Goal: Task Accomplishment & Management: Use online tool/utility

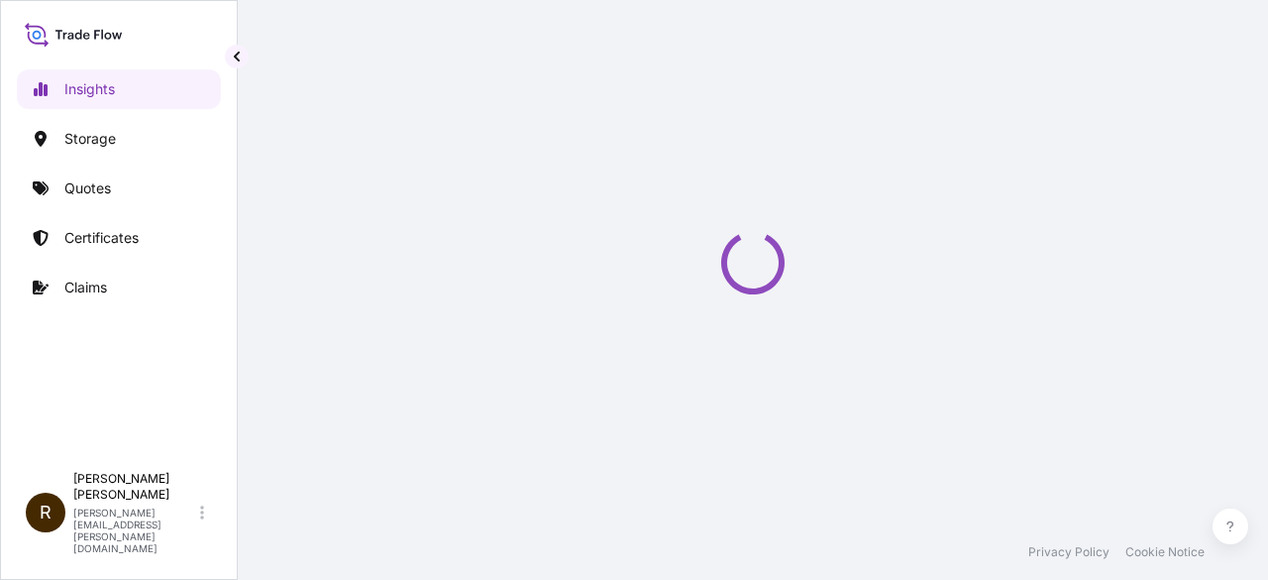
select select "2025"
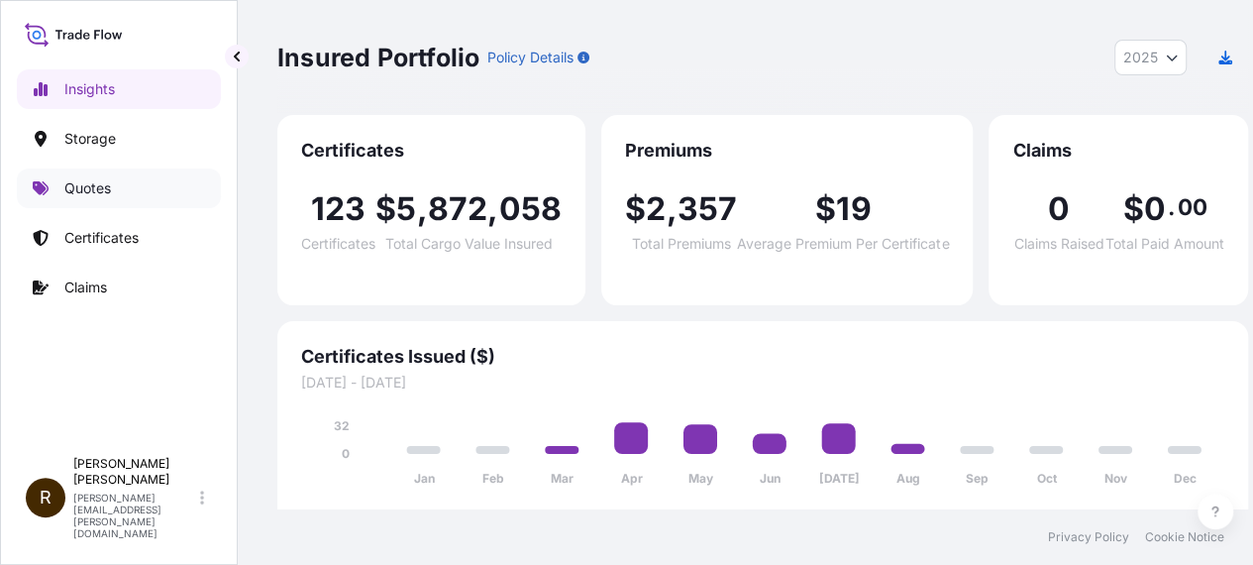
click at [82, 191] on p "Quotes" at bounding box center [87, 188] width 47 height 20
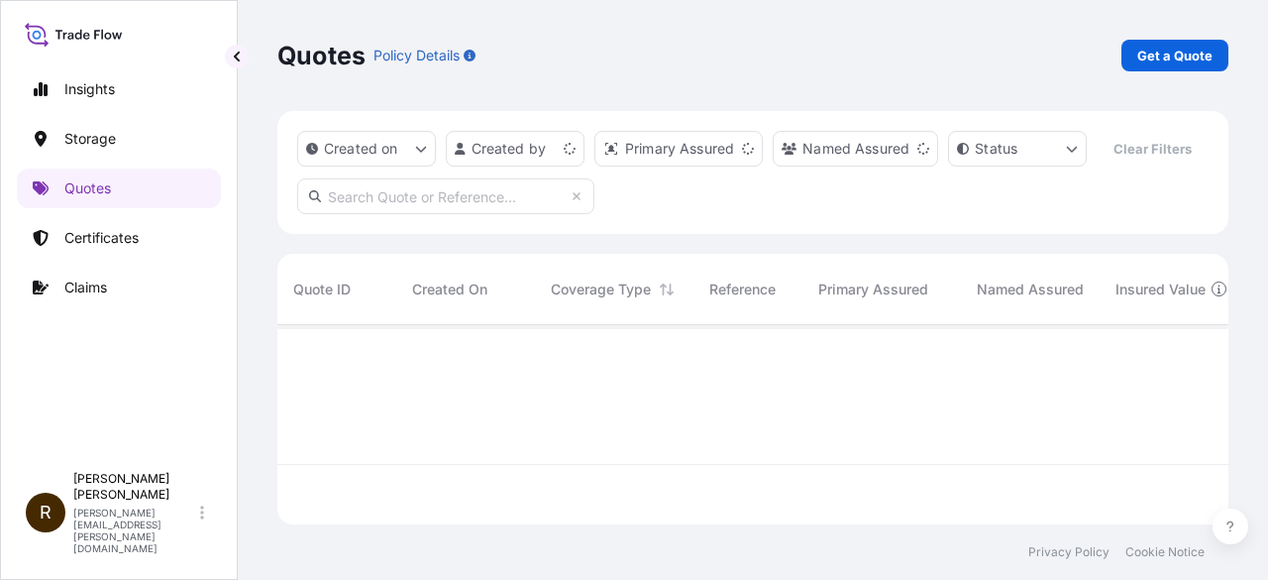
scroll to position [195, 935]
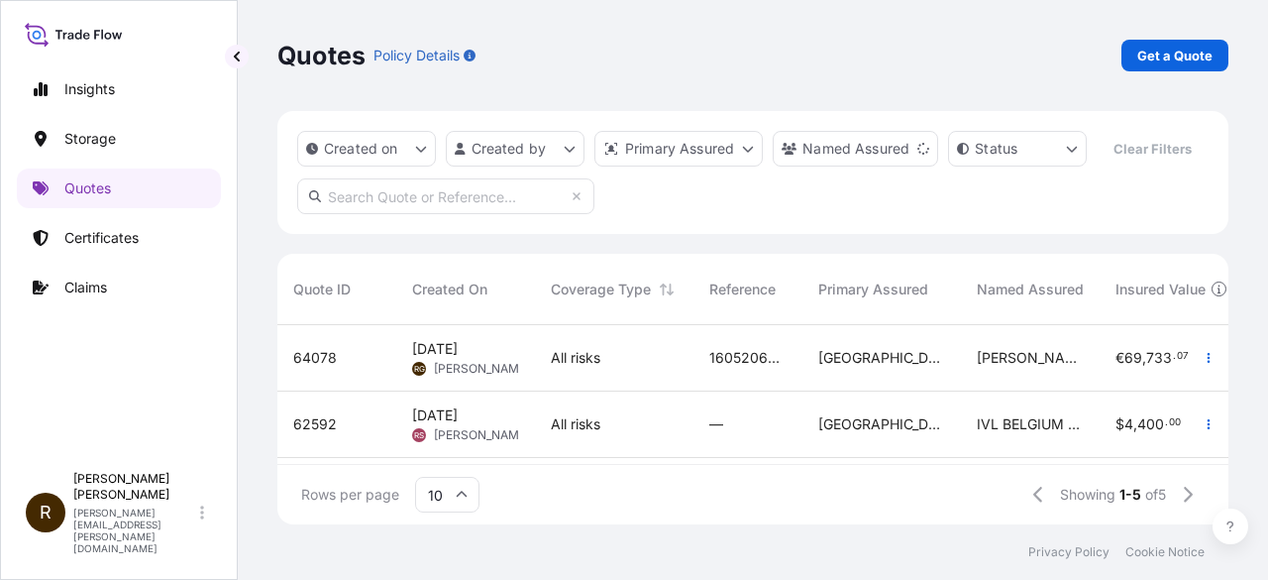
click at [458, 346] on span "[DATE]" at bounding box center [435, 349] width 46 height 20
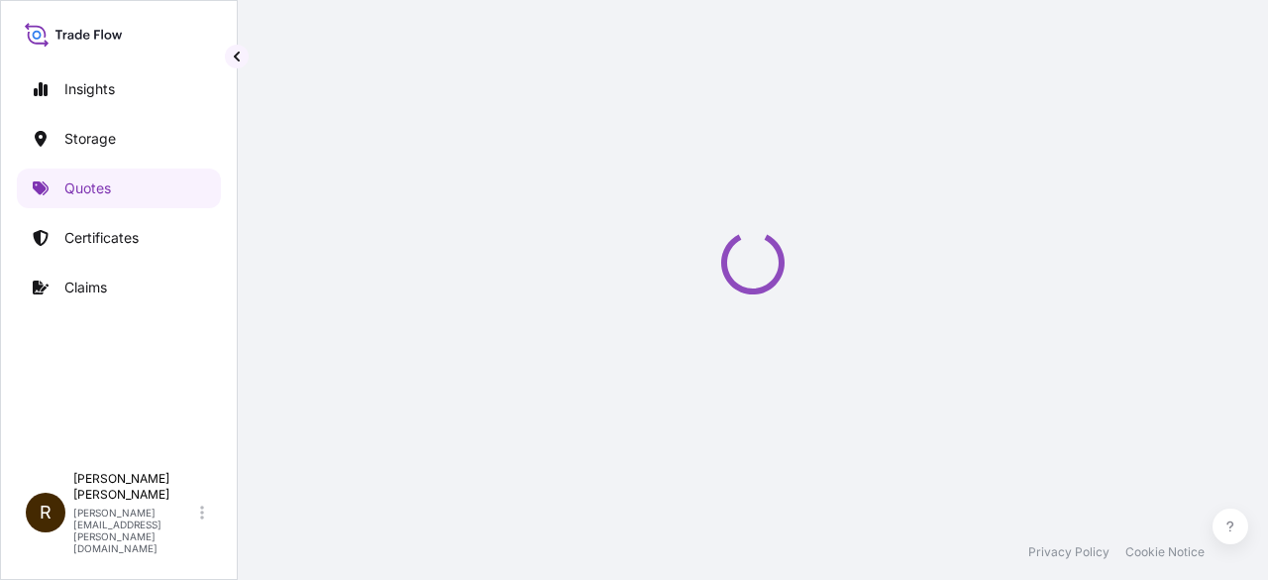
select select "Road / [GEOGRAPHIC_DATA]"
select select "Water"
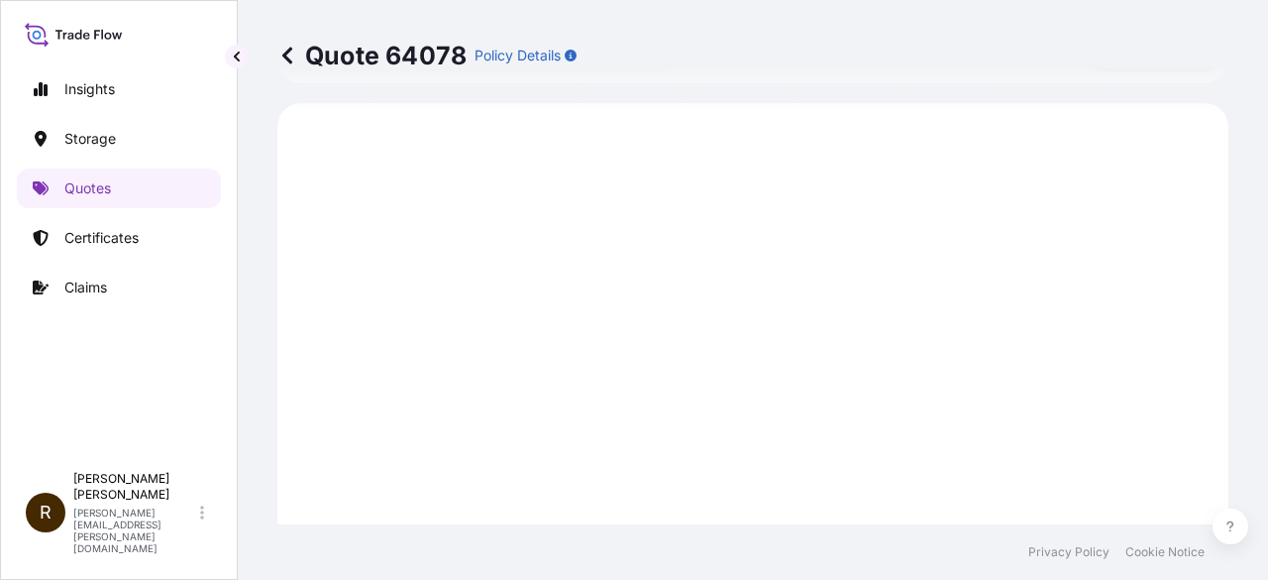
scroll to position [983, 0]
drag, startPoint x: 383, startPoint y: 60, endPoint x: 470, endPoint y: 49, distance: 87.0
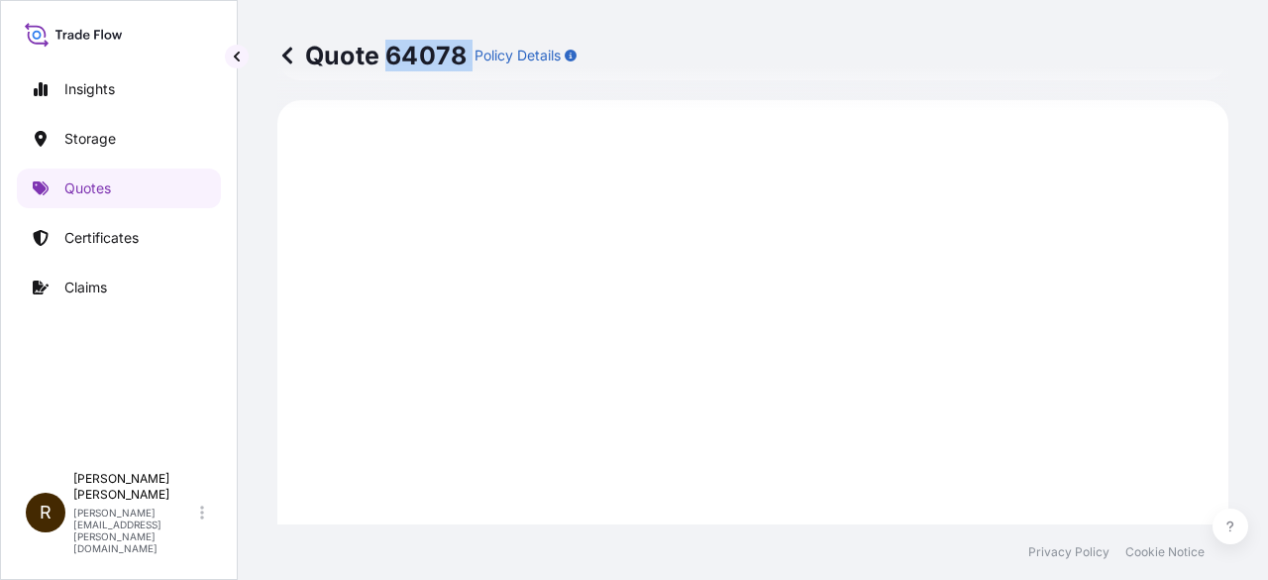
click at [470, 49] on div "Quote 64078 Policy Details" at bounding box center [426, 56] width 299 height 32
copy p "64078"
click at [93, 184] on p "Quotes" at bounding box center [87, 188] width 47 height 20
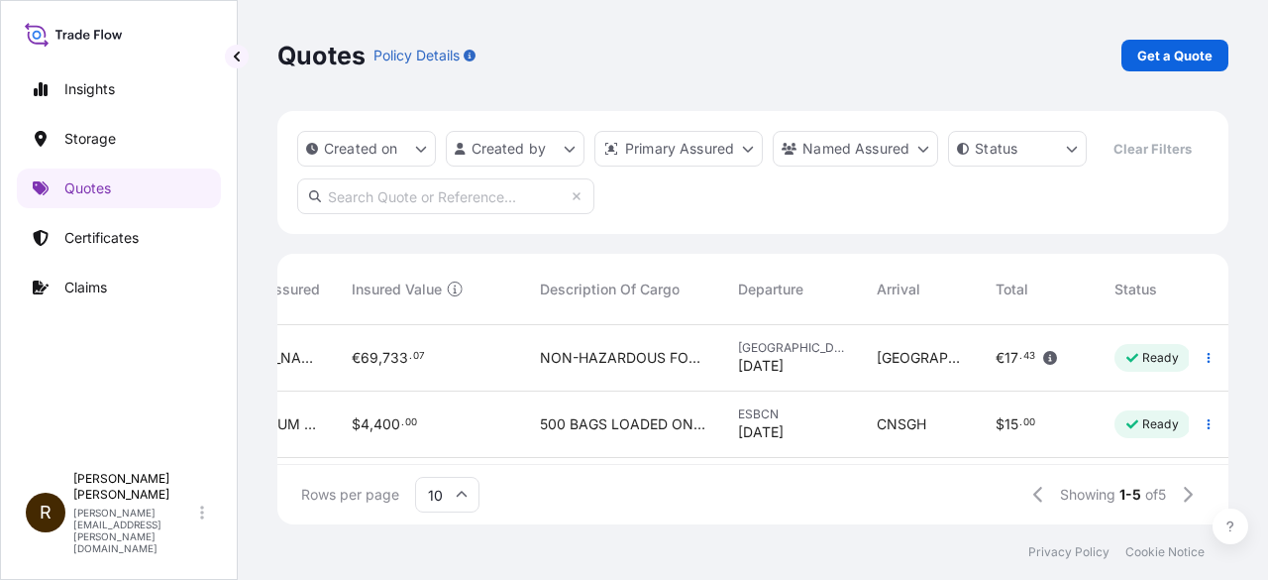
scroll to position [0, 827]
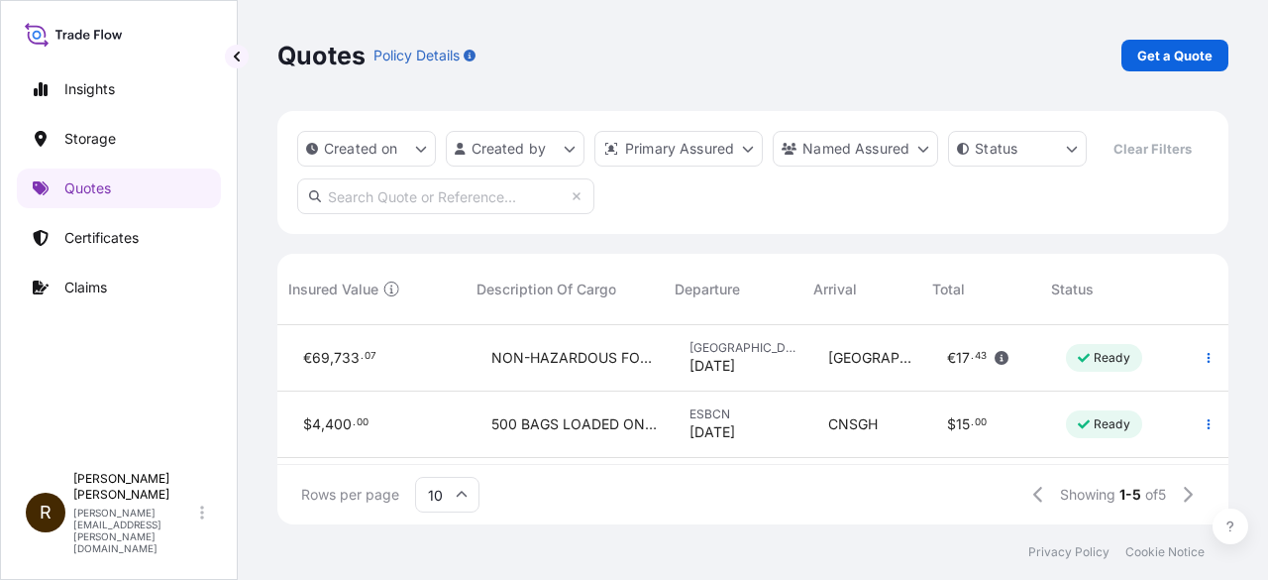
click at [1099, 346] on div "Ready" at bounding box center [1104, 358] width 76 height 28
select select "Road / [GEOGRAPHIC_DATA]"
select select "Water"
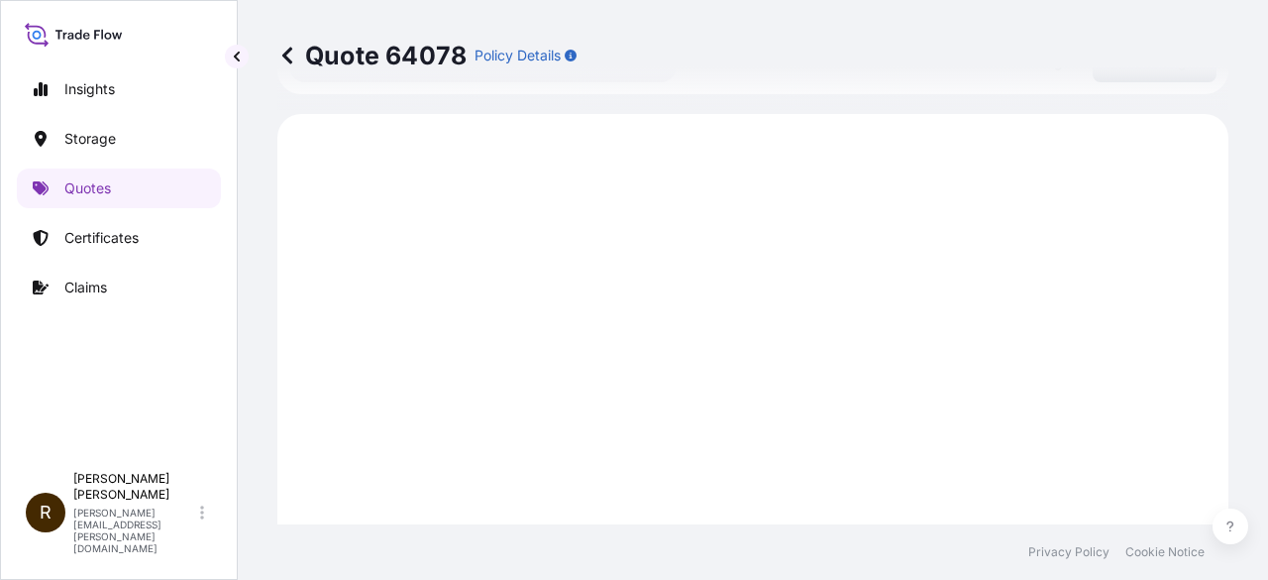
scroll to position [983, 0]
click at [74, 86] on p "Insights" at bounding box center [89, 89] width 51 height 20
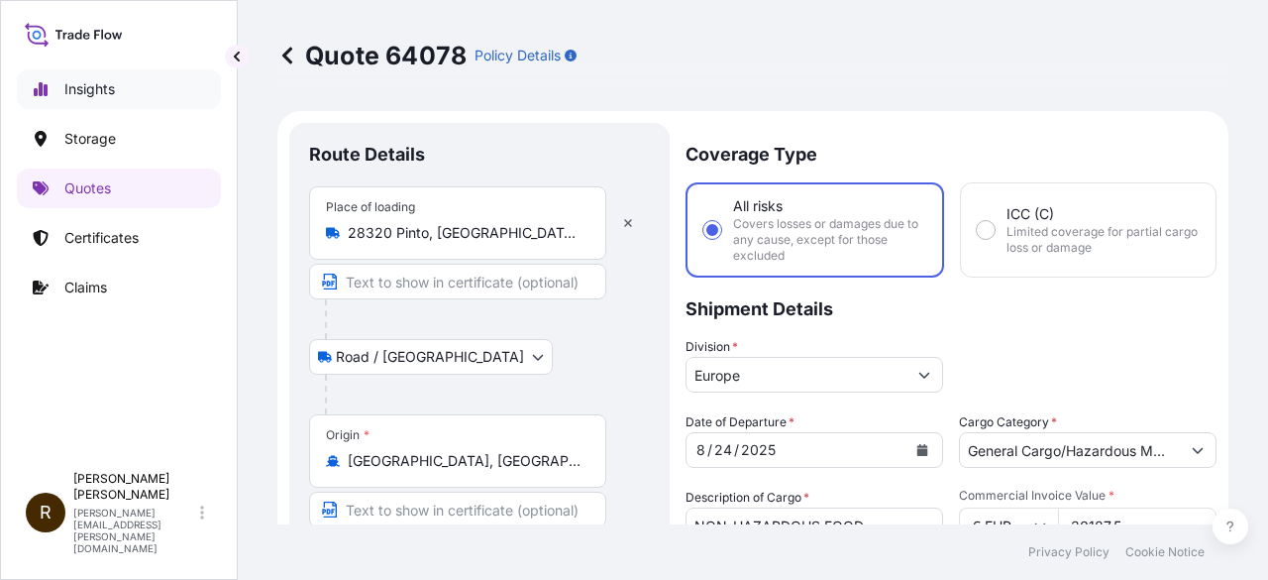
select select "2025"
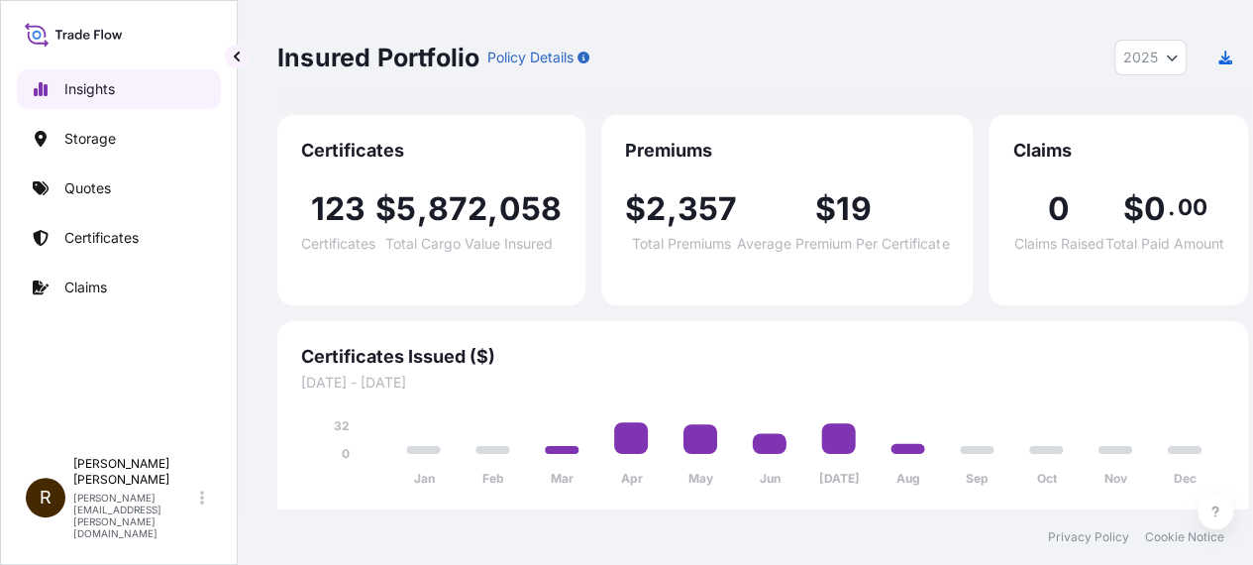
click at [107, 95] on p "Insights" at bounding box center [89, 89] width 51 height 20
click at [59, 191] on link "Quotes" at bounding box center [119, 188] width 204 height 40
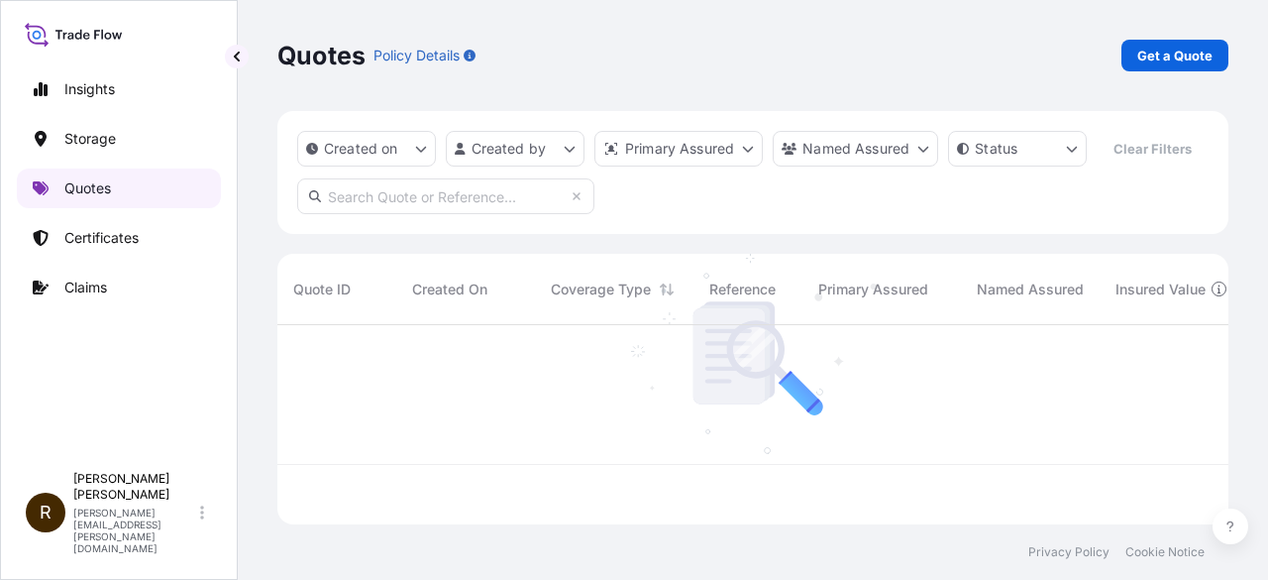
scroll to position [195, 935]
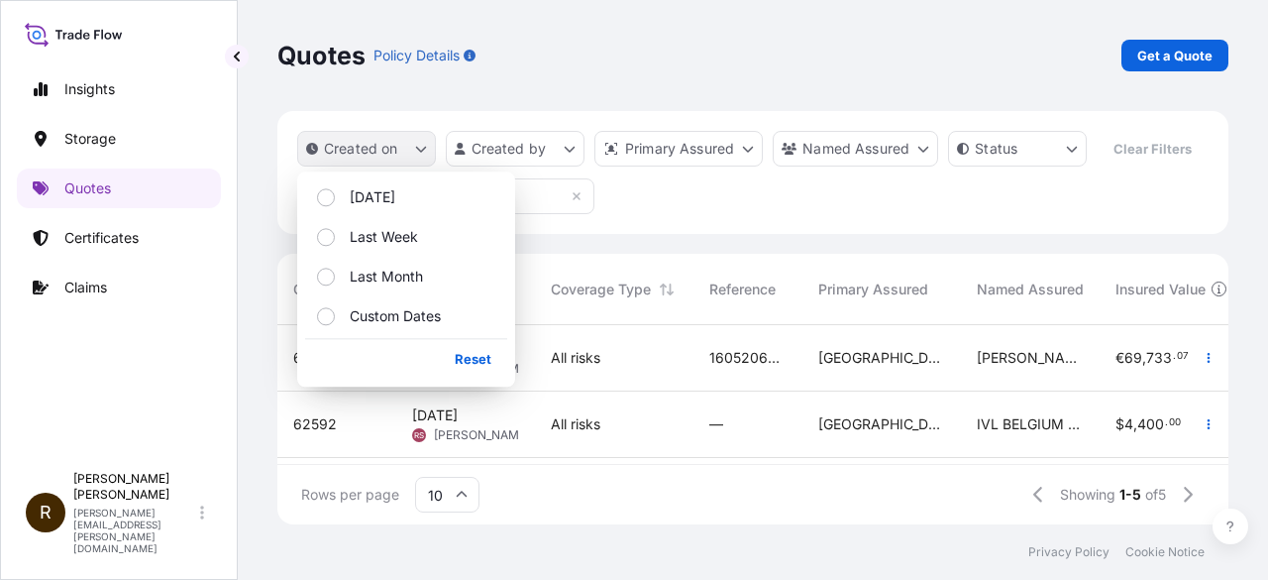
click at [421, 146] on icon "createdOn Filter options" at bounding box center [421, 149] width 12 height 12
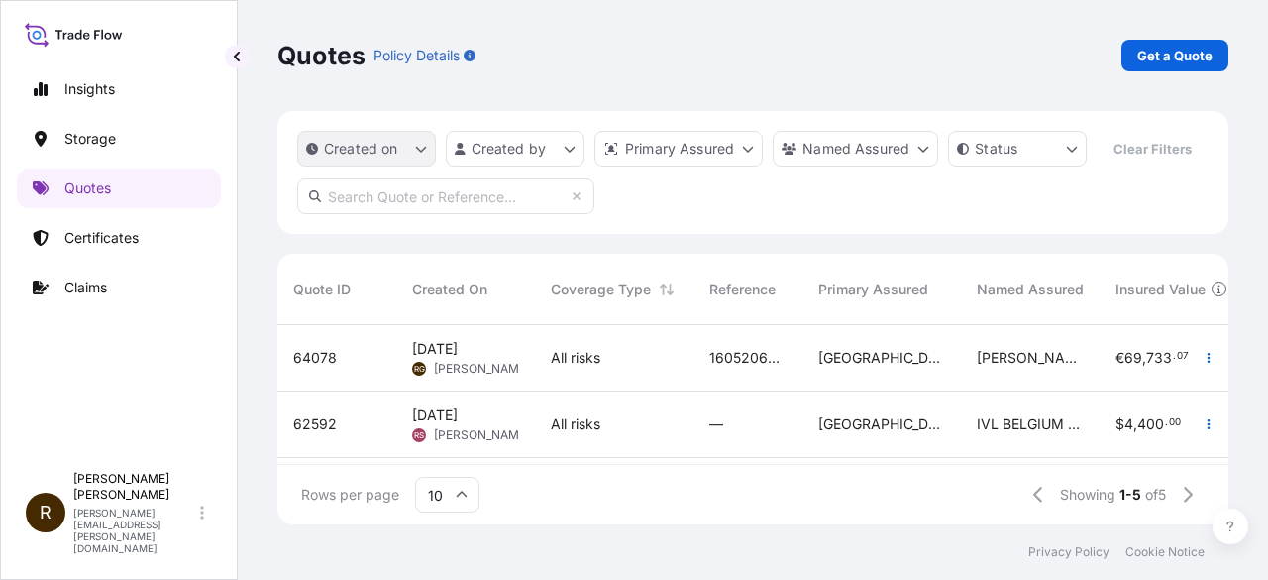
click at [421, 146] on icon "createdOn Filter options" at bounding box center [421, 149] width 12 height 12
click at [409, 202] on input "text" at bounding box center [445, 196] width 297 height 36
paste input "64078"
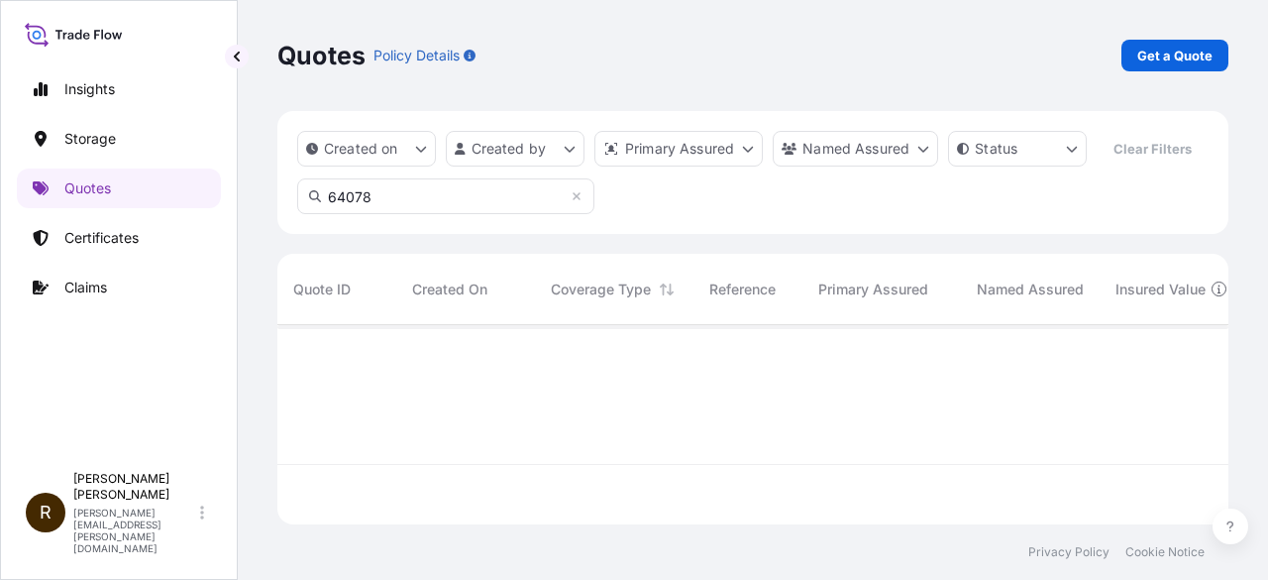
type input "64078"
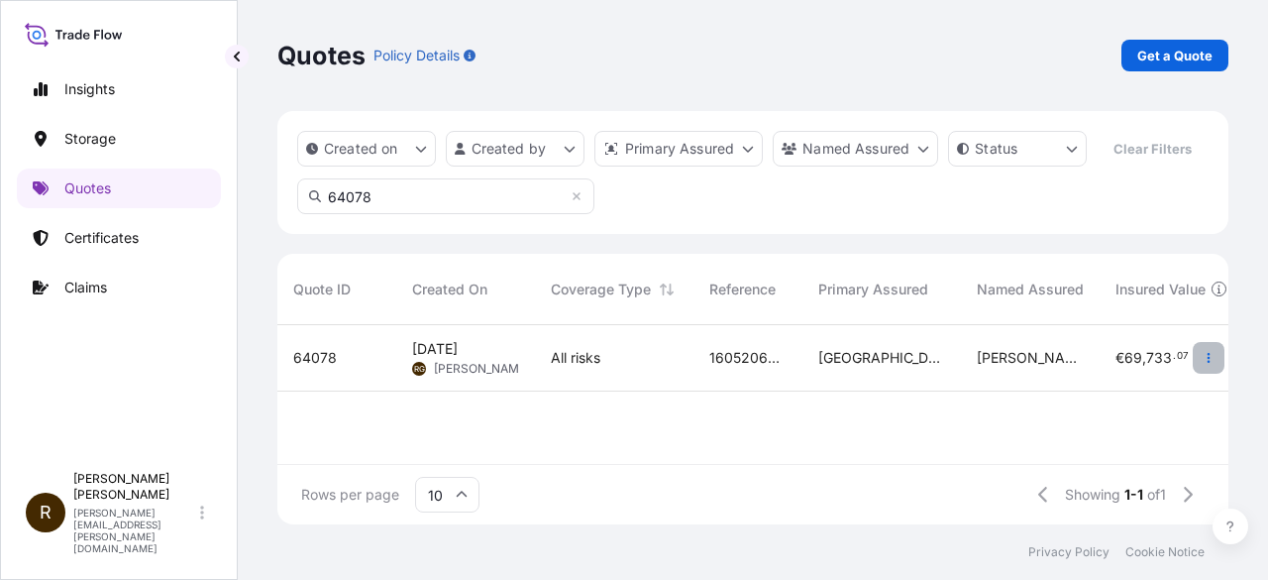
click at [1211, 352] on icon "button" at bounding box center [1209, 358] width 12 height 12
click at [314, 350] on span "64078" at bounding box center [315, 358] width 44 height 20
select select "Road / [GEOGRAPHIC_DATA]"
select select "Water"
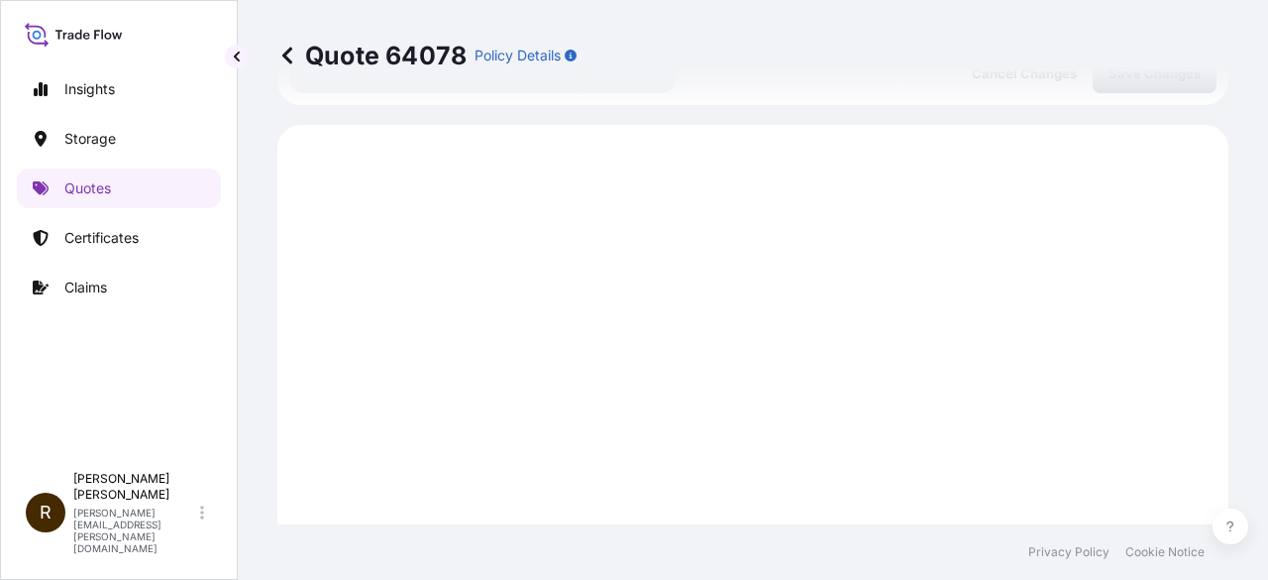
scroll to position [983, 0]
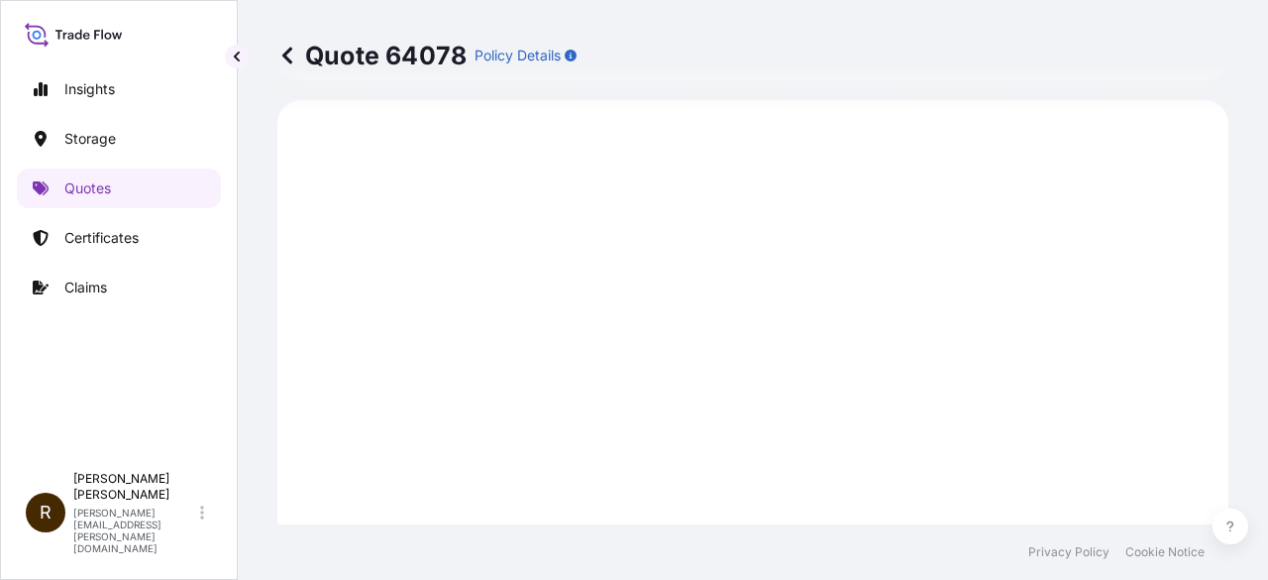
click at [288, 55] on icon at bounding box center [287, 56] width 20 height 20
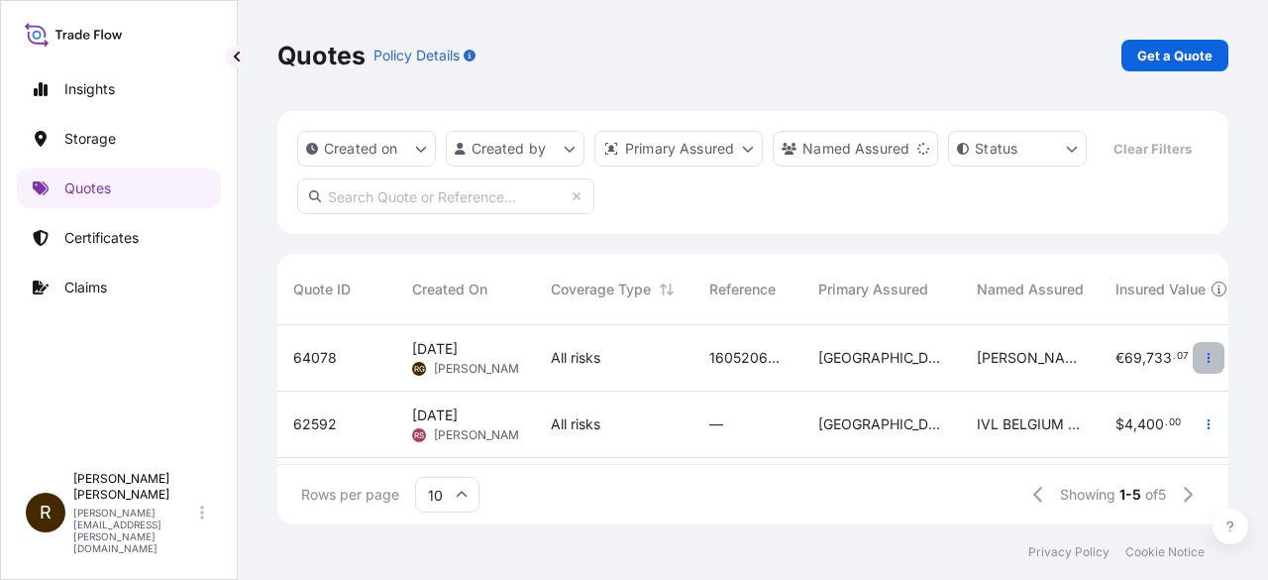
click at [1203, 355] on icon "button" at bounding box center [1209, 358] width 12 height 12
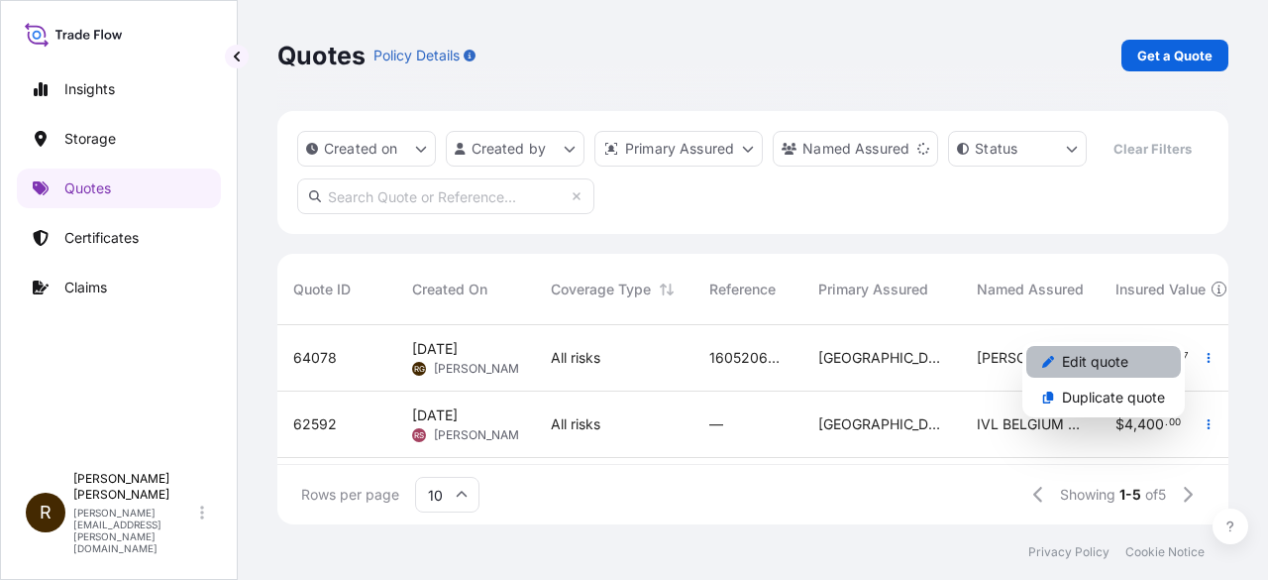
click at [1099, 360] on p "Edit quote" at bounding box center [1095, 362] width 66 height 20
select select "Road / [GEOGRAPHIC_DATA]"
select select "Water"
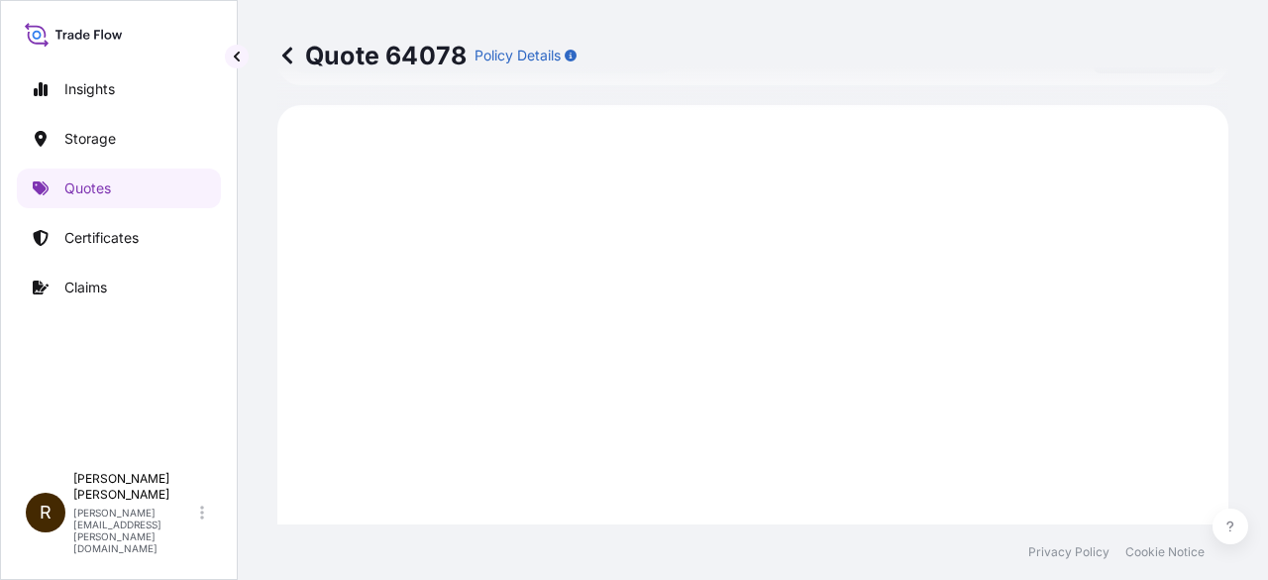
scroll to position [983, 0]
